Goal: Obtain resource: Obtain resource

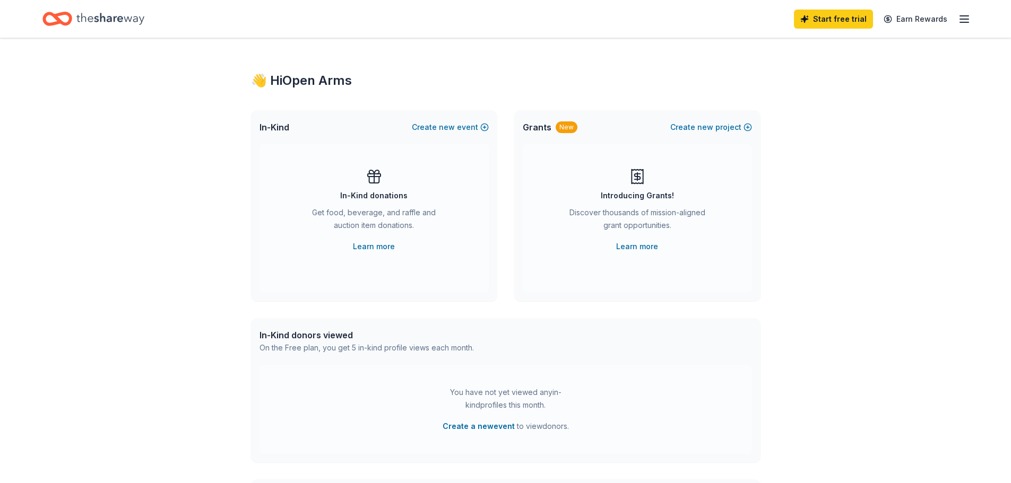
click at [636, 180] on icon at bounding box center [637, 176] width 17 height 17
click at [92, 15] on icon "Home" at bounding box center [110, 19] width 68 height 22
click at [833, 16] on link "Start free trial" at bounding box center [833, 19] width 79 height 19
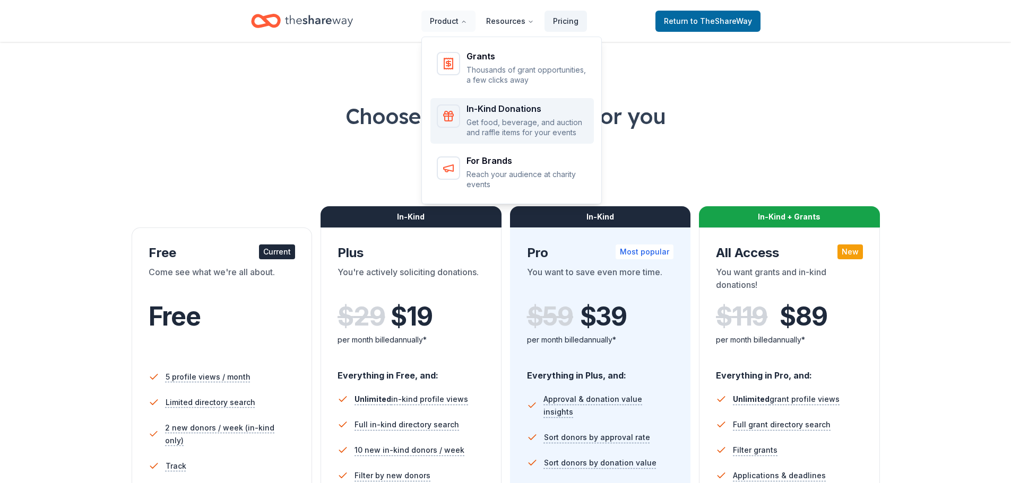
click at [490, 131] on p "Get food, beverage, and auction and raffle items for your events" at bounding box center [526, 127] width 121 height 21
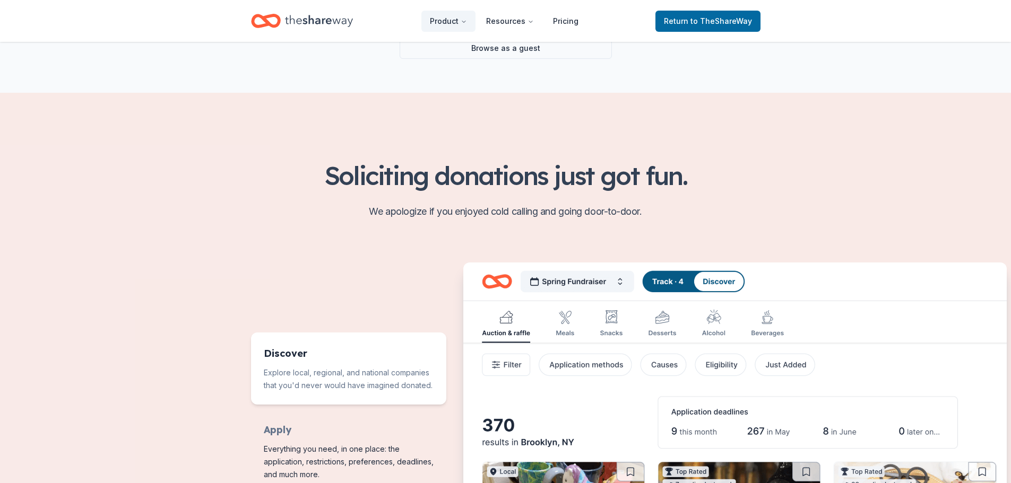
scroll to position [159, 0]
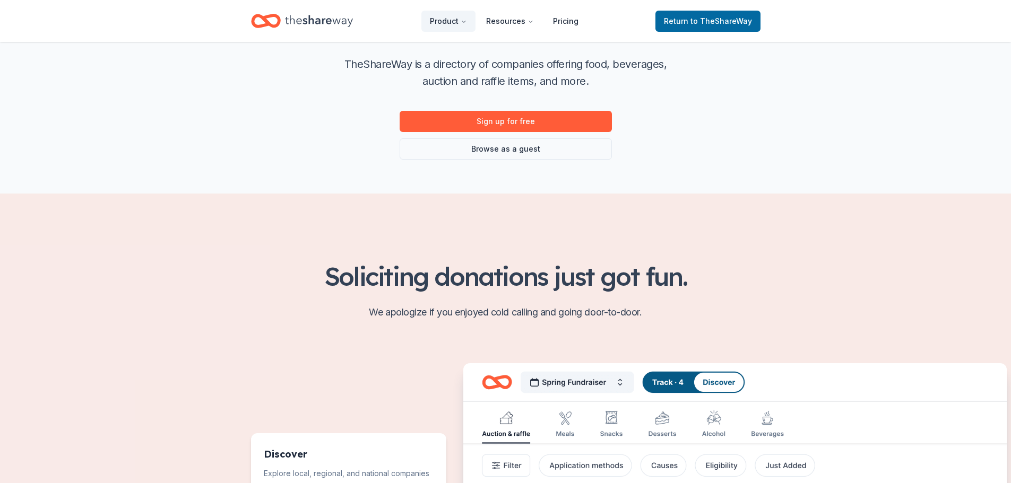
click at [267, 14] on icon "Home" at bounding box center [266, 20] width 30 height 25
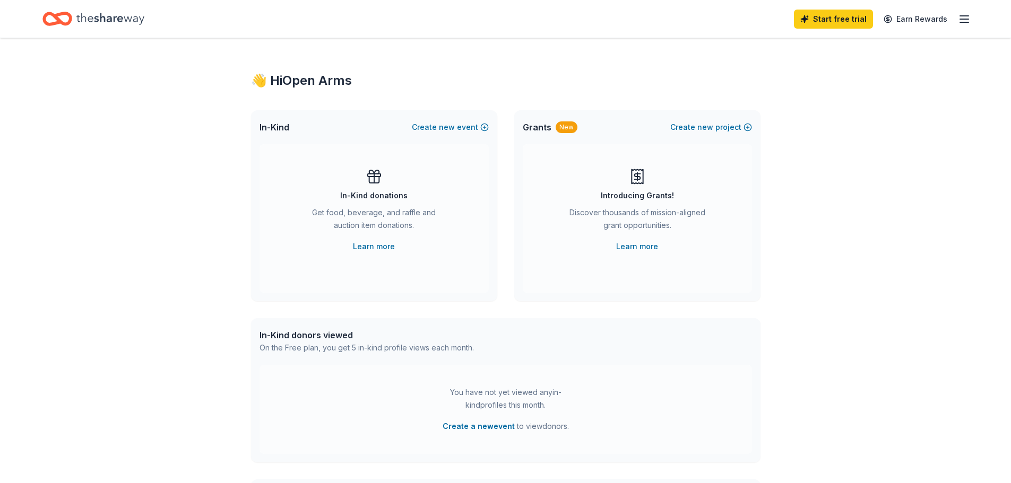
click at [57, 20] on icon "Home" at bounding box center [62, 18] width 16 height 11
click at [390, 209] on div "Get food, beverage, and raffle and auction item donations." at bounding box center [374, 221] width 144 height 30
click at [964, 21] on icon "button" at bounding box center [964, 19] width 13 height 13
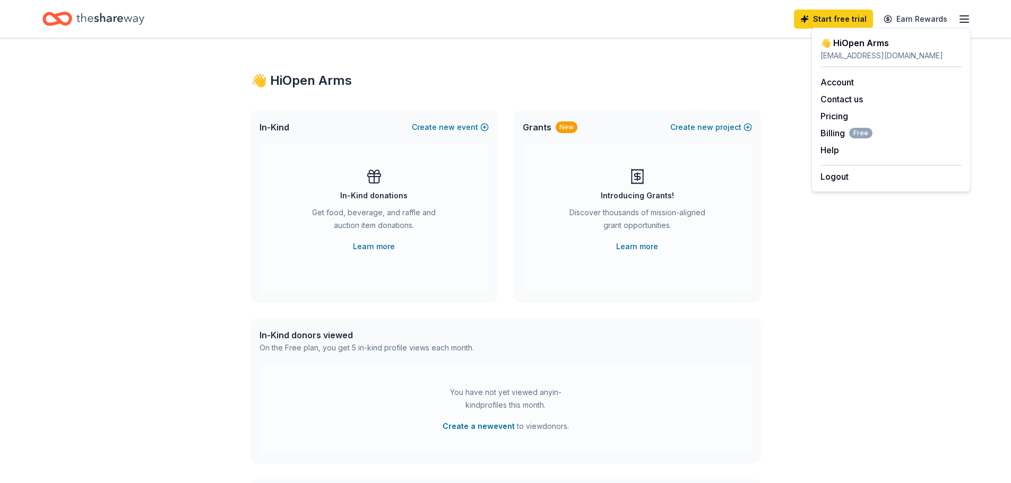
click at [964, 21] on icon "button" at bounding box center [964, 19] width 13 height 13
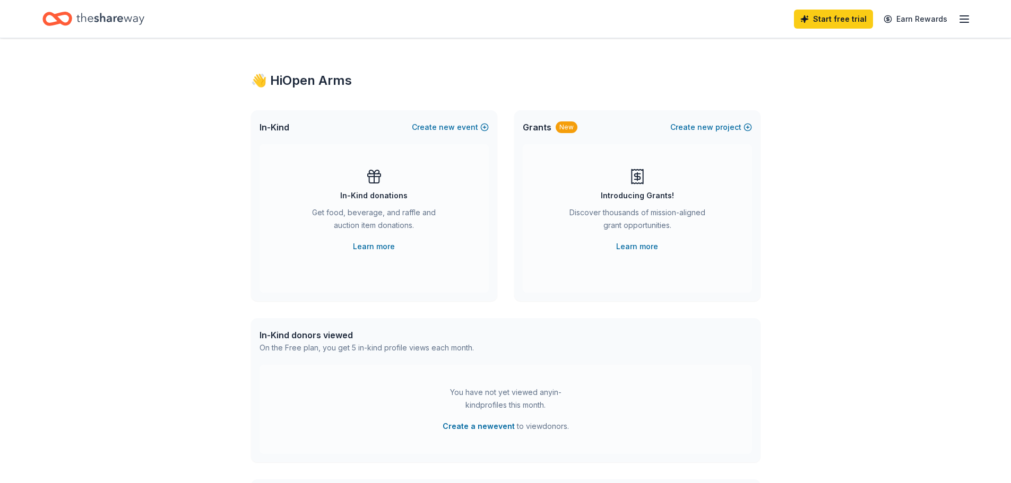
click at [101, 3] on div "Start free trial Earn Rewards" at bounding box center [505, 19] width 1011 height 38
click at [101, 9] on icon "Home" at bounding box center [110, 19] width 68 height 22
click at [964, 23] on icon "button" at bounding box center [964, 19] width 13 height 13
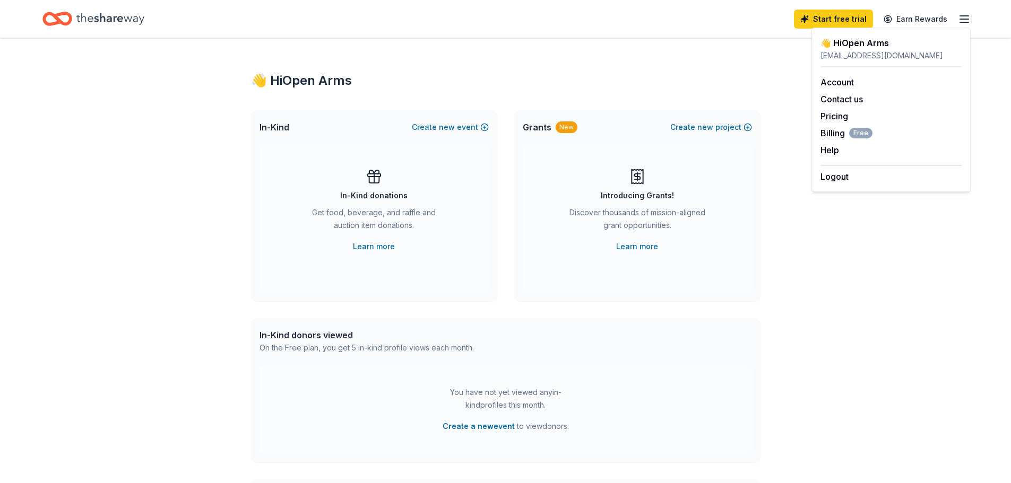
click at [964, 23] on icon "button" at bounding box center [964, 19] width 13 height 13
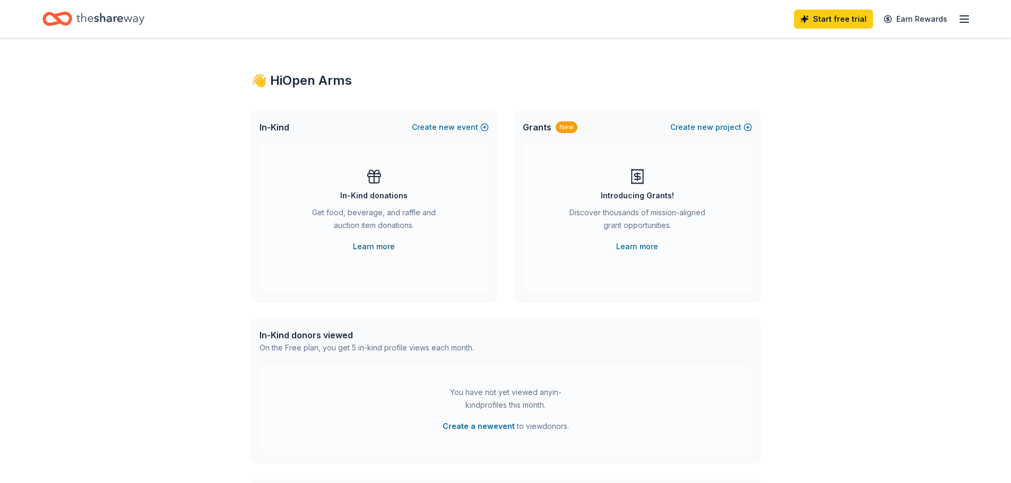
click at [381, 244] on link "Learn more" at bounding box center [374, 246] width 42 height 13
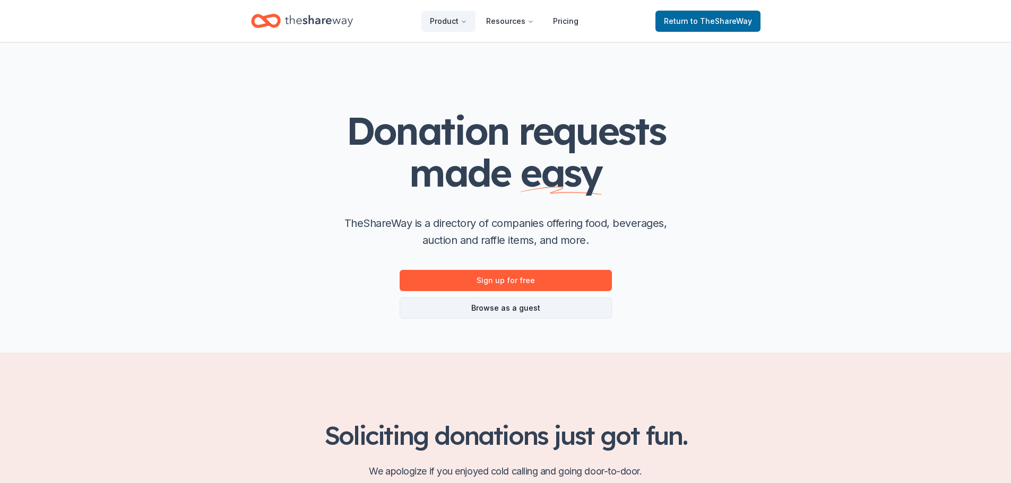
click at [506, 309] on link "Browse as a guest" at bounding box center [506, 308] width 212 height 21
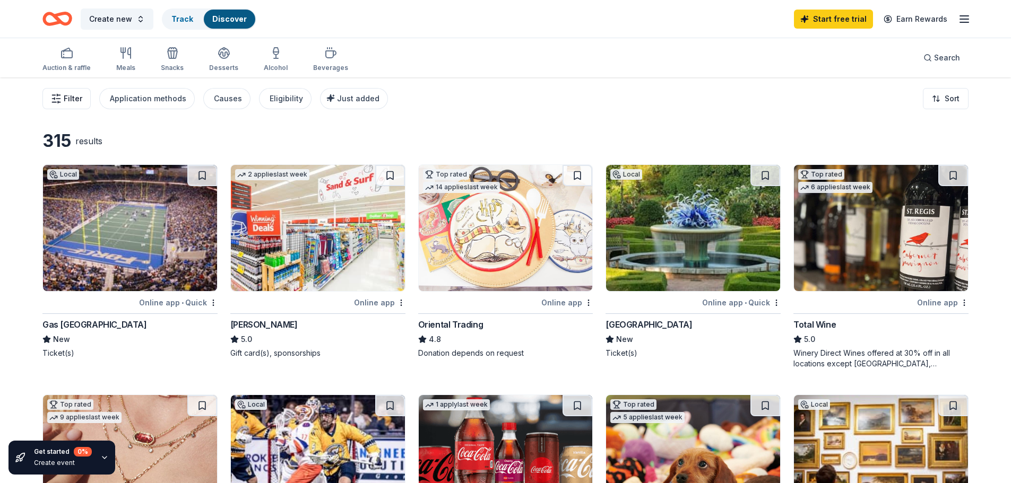
click at [88, 102] on button "Filter" at bounding box center [66, 98] width 48 height 21
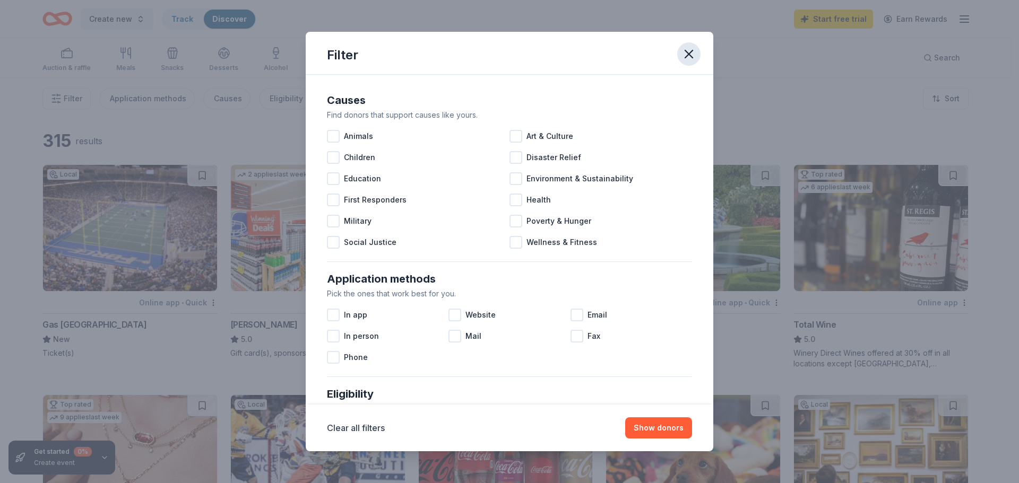
click at [687, 53] on icon "button" at bounding box center [688, 53] width 7 height 7
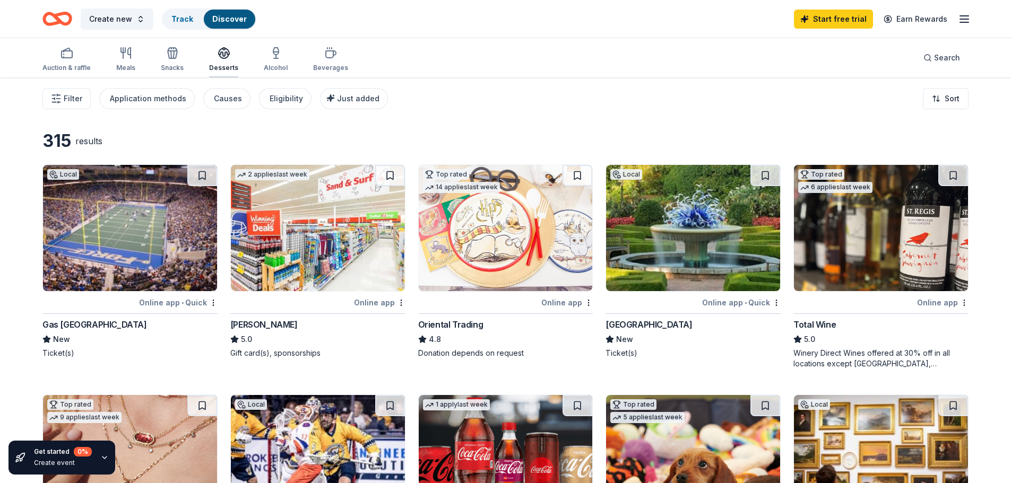
click at [221, 62] on div "Desserts" at bounding box center [223, 59] width 29 height 25
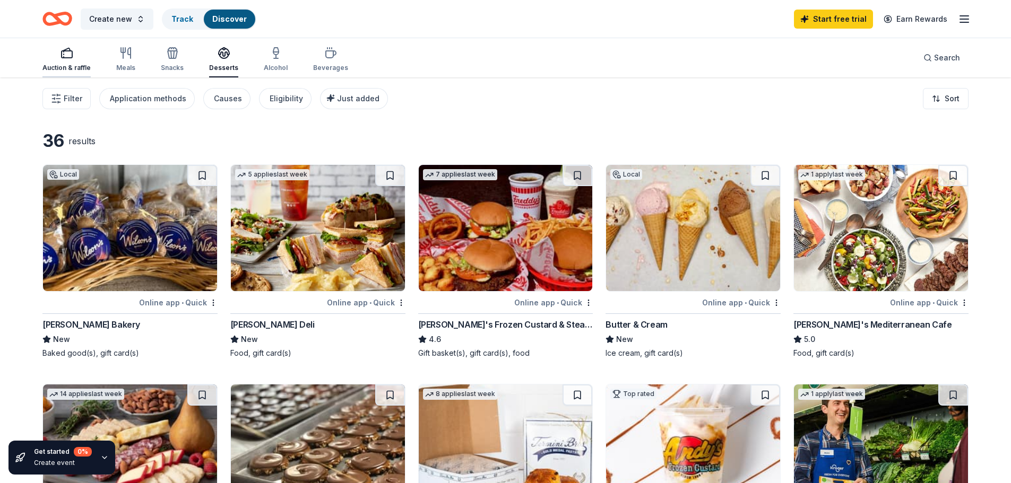
click at [65, 67] on div "Auction & raffle" at bounding box center [66, 68] width 48 height 8
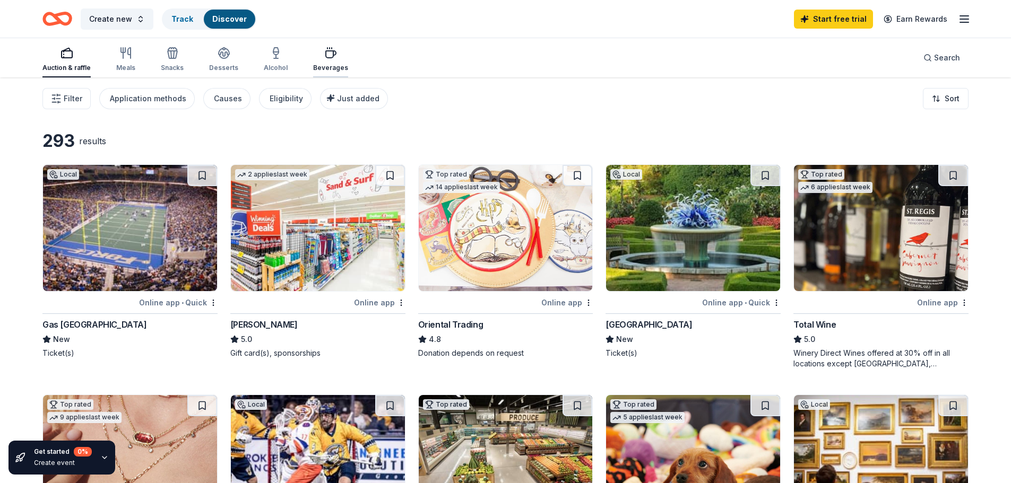
click at [314, 55] on div "button" at bounding box center [330, 53] width 35 height 13
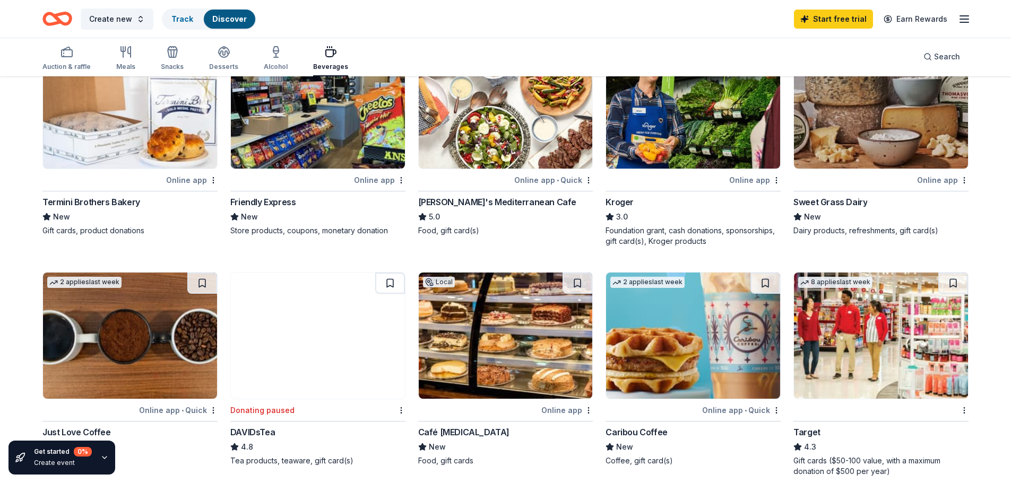
scroll to position [265, 0]
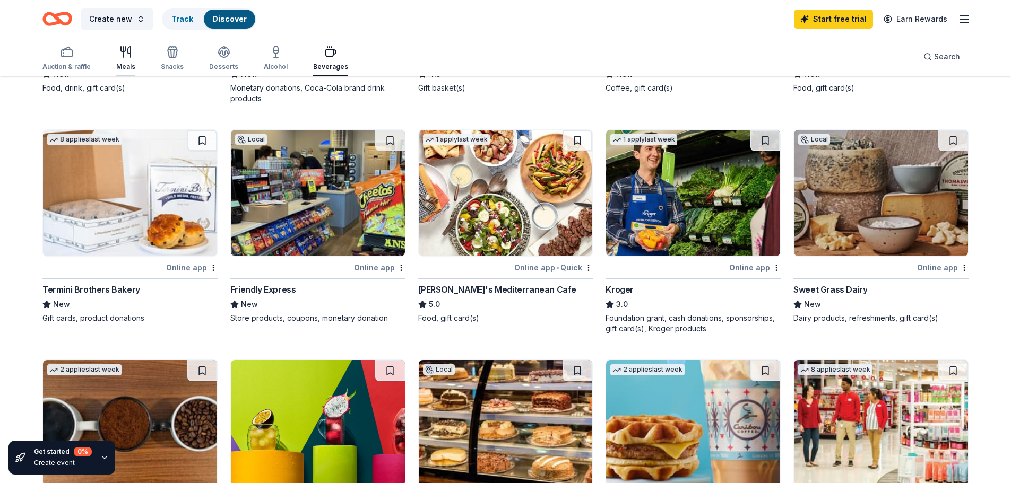
click at [134, 65] on div "Meals" at bounding box center [125, 67] width 19 height 8
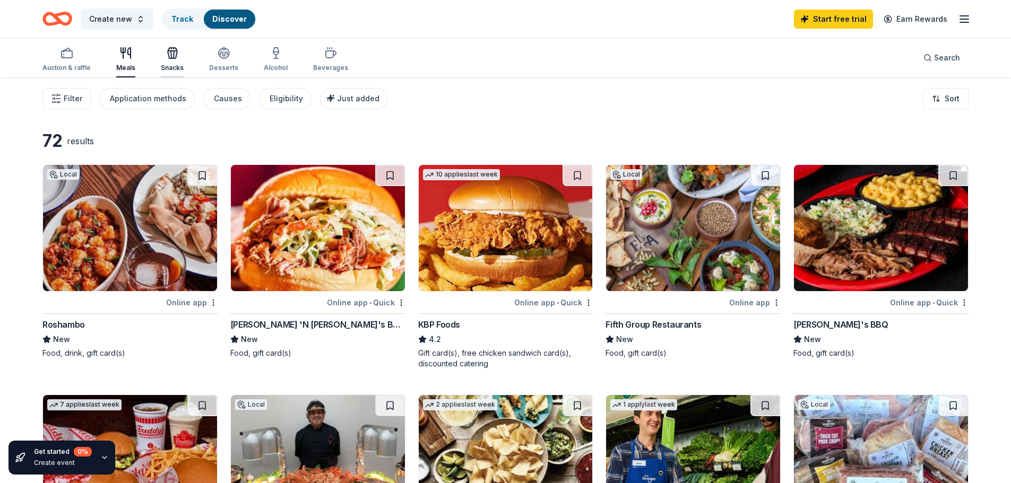
click at [176, 67] on div "Snacks" at bounding box center [172, 68] width 23 height 8
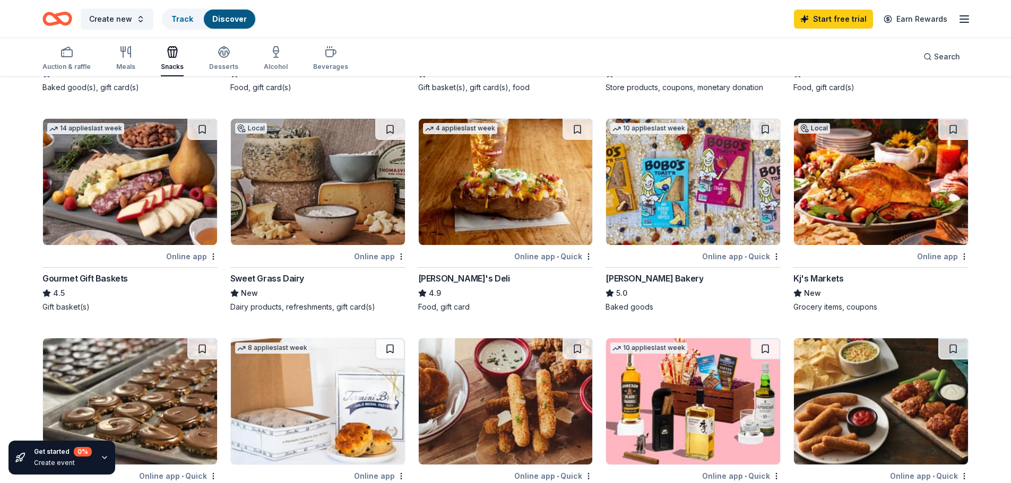
scroll to position [265, 0]
click at [227, 54] on icon "button" at bounding box center [224, 52] width 13 height 13
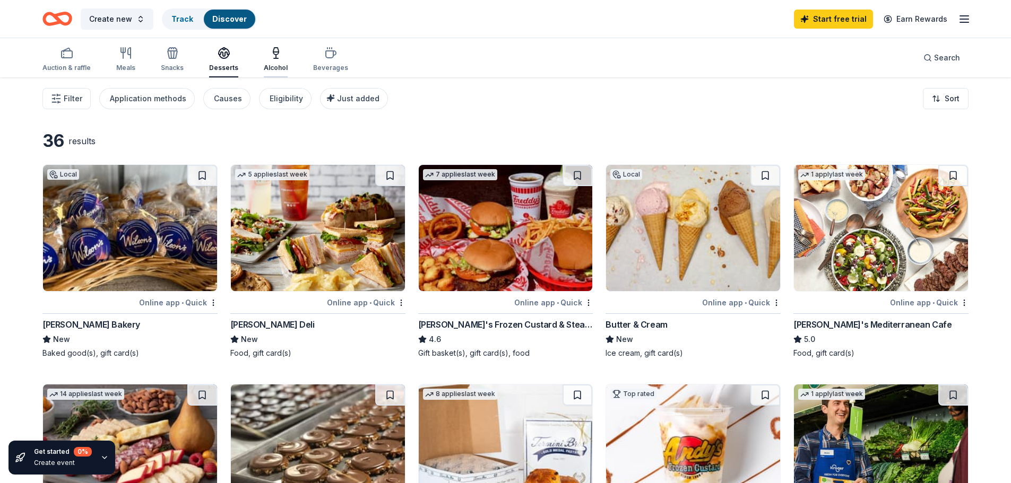
click at [275, 70] on div "Alcohol" at bounding box center [276, 68] width 24 height 8
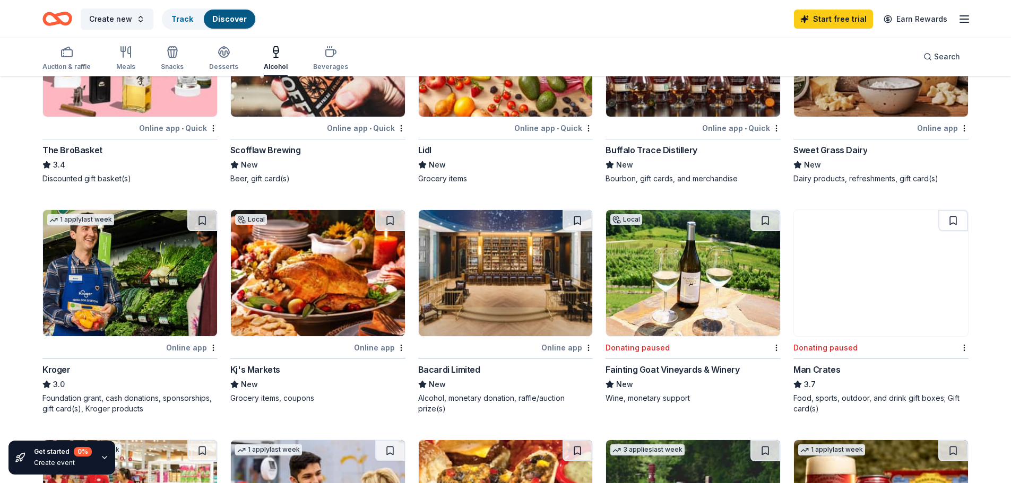
scroll to position [265, 0]
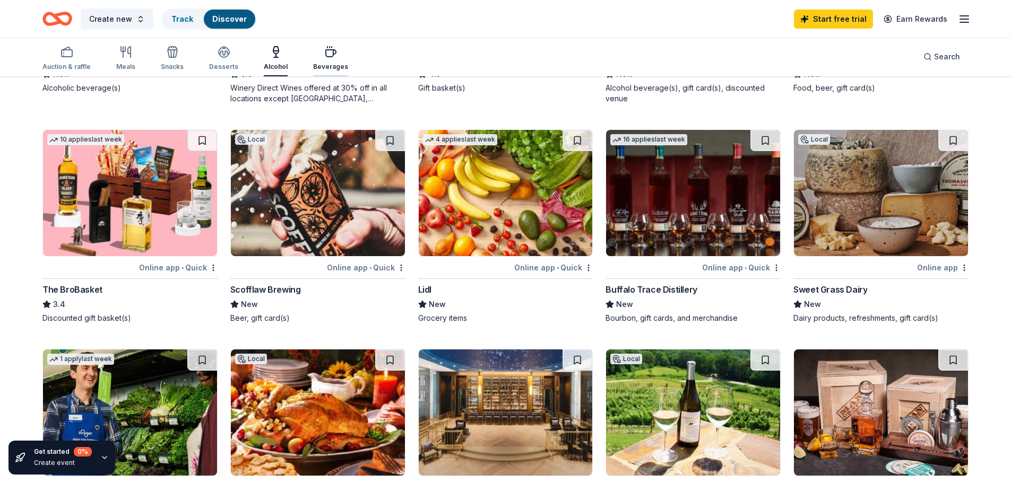
click at [333, 68] on div "Beverages" at bounding box center [330, 67] width 35 height 8
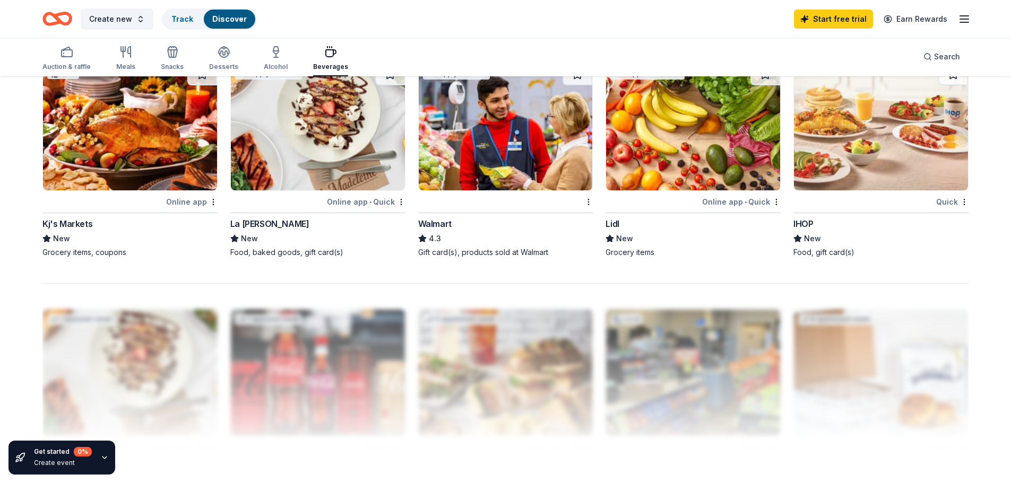
scroll to position [796, 0]
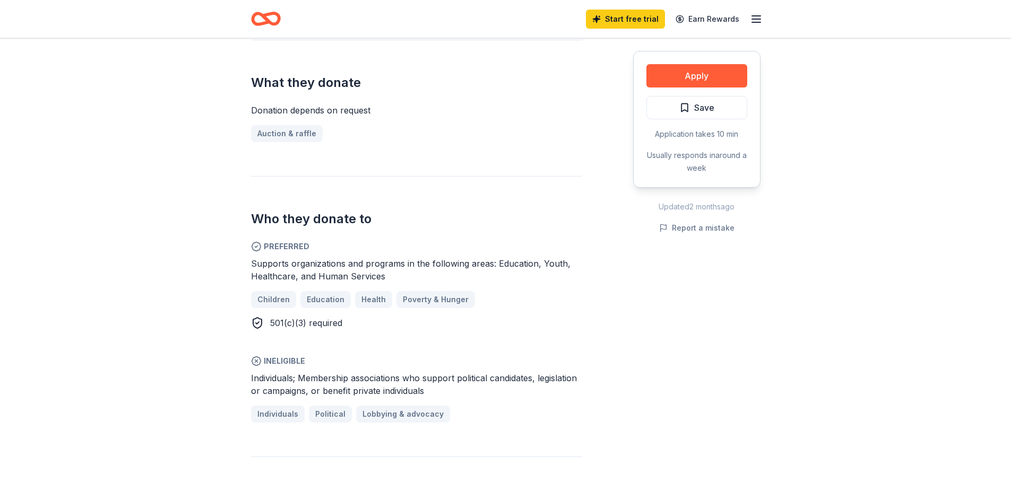
scroll to position [424, 0]
